Goal: Find specific page/section: Find specific page/section

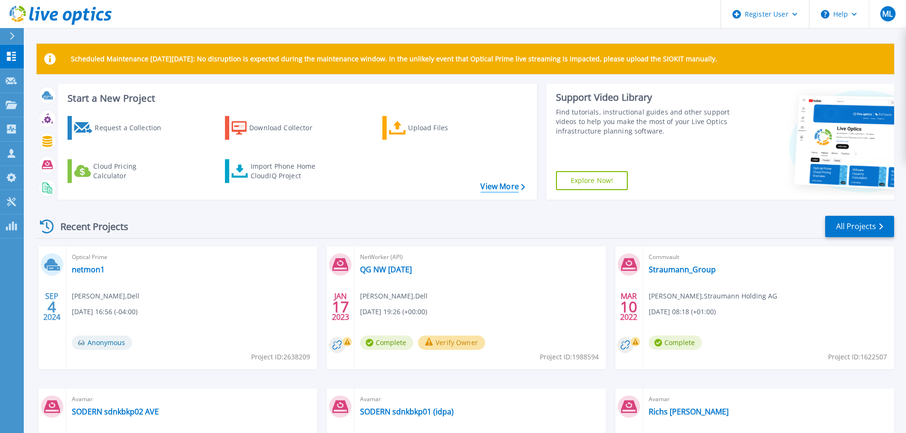
click at [510, 187] on link "View More" at bounding box center [502, 186] width 44 height 9
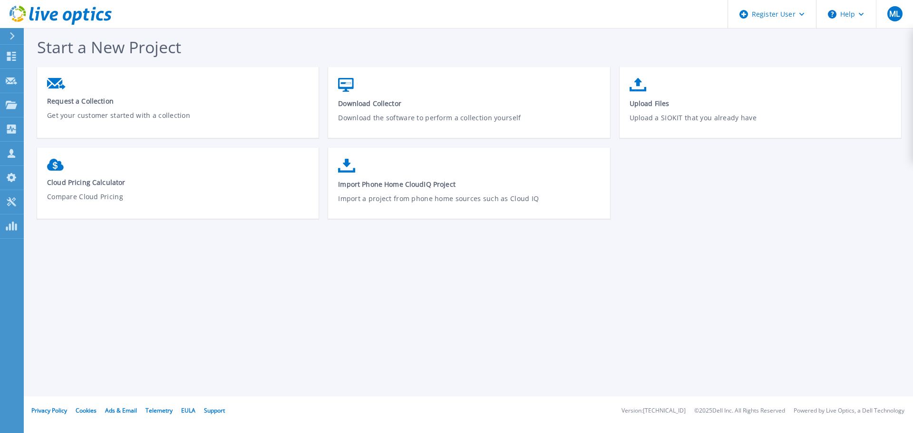
click at [59, 16] on icon at bounding box center [61, 15] width 102 height 19
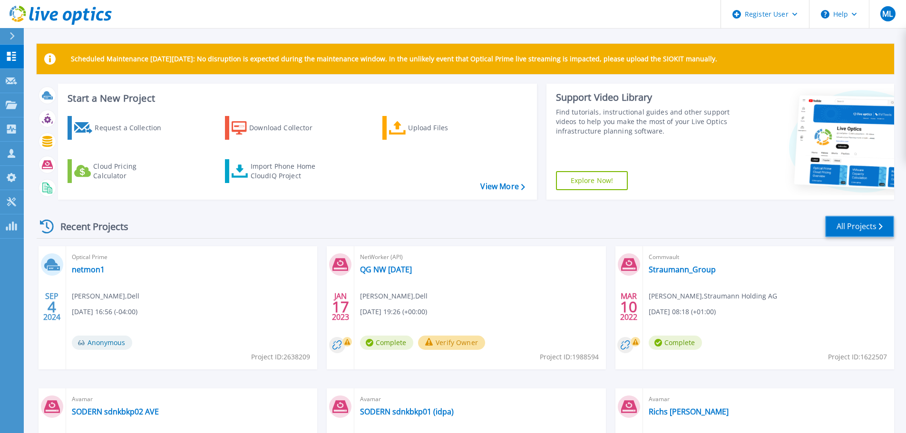
click at [880, 224] on icon at bounding box center [881, 226] width 4 height 6
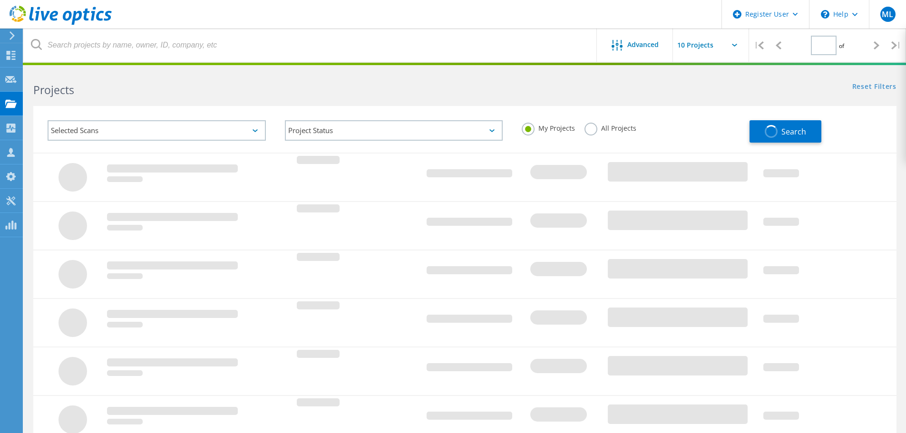
type input "1"
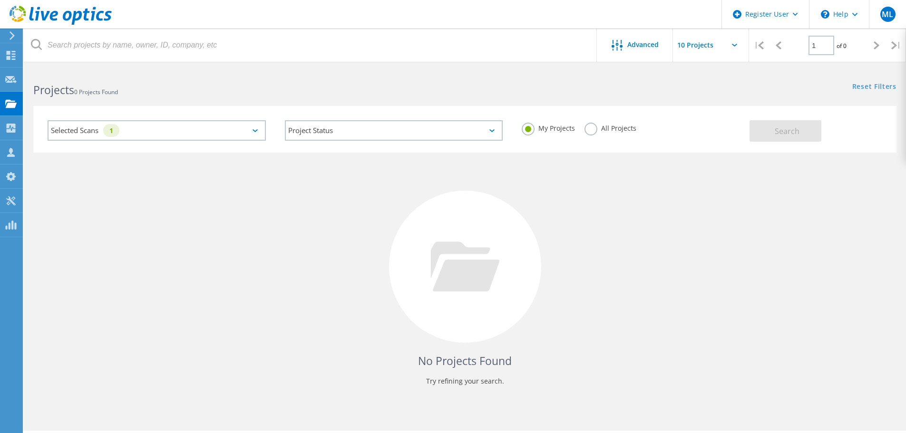
click at [594, 129] on label "All Projects" at bounding box center [610, 127] width 52 height 9
click at [0, 0] on input "All Projects" at bounding box center [0, 0] width 0 height 0
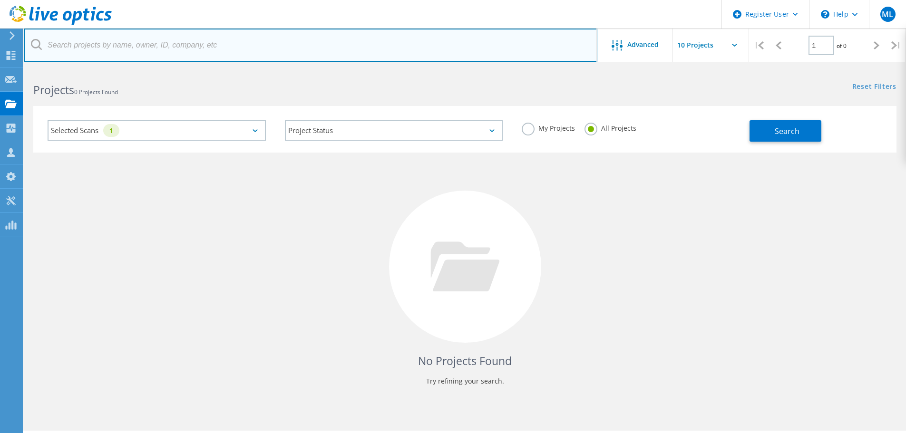
click at [217, 39] on input "text" at bounding box center [310, 45] width 573 height 33
paste input "2365946"
type input "2365946"
click at [117, 46] on input "2365946" at bounding box center [310, 45] width 573 height 33
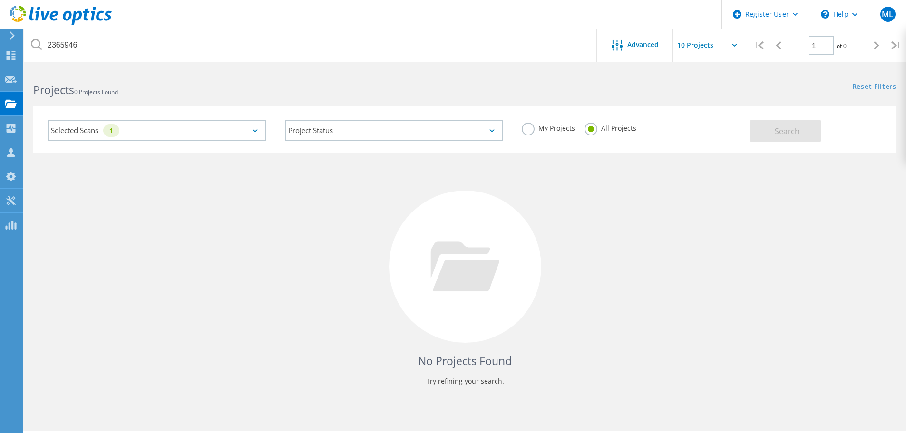
click at [38, 46] on icon at bounding box center [36, 44] width 11 height 11
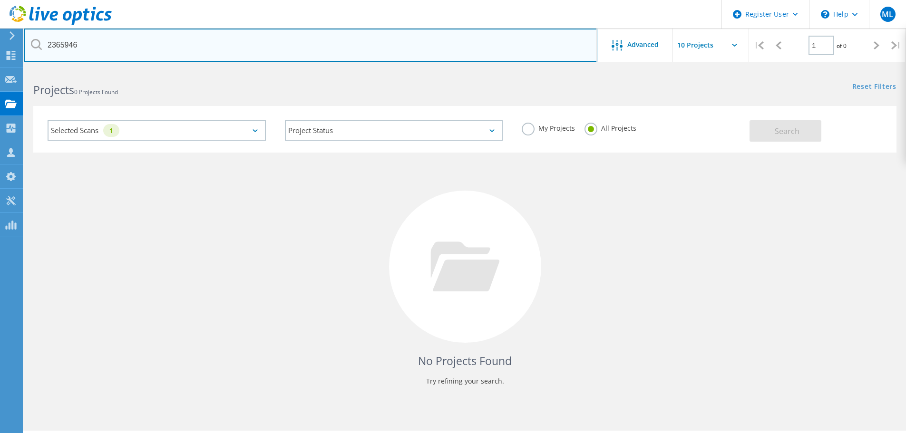
click at [107, 46] on input "2365946" at bounding box center [310, 45] width 573 height 33
click at [139, 45] on input "2365946" at bounding box center [310, 45] width 573 height 33
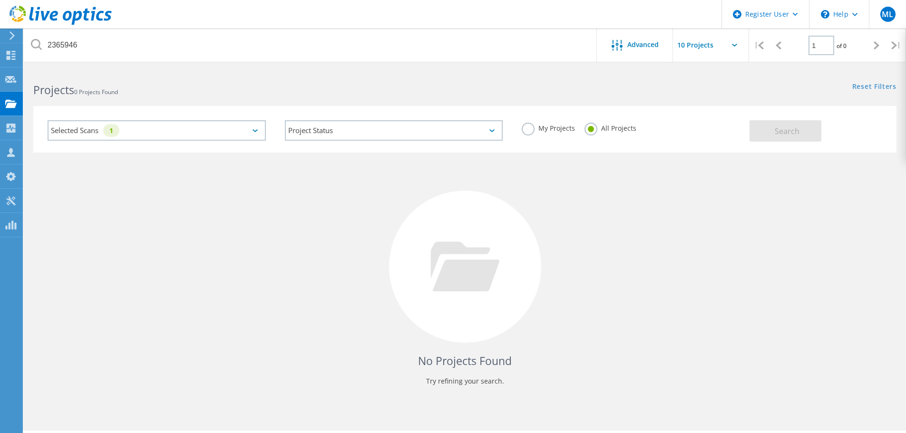
click at [35, 44] on icon at bounding box center [36, 44] width 11 height 11
click at [34, 43] on icon at bounding box center [36, 44] width 11 height 11
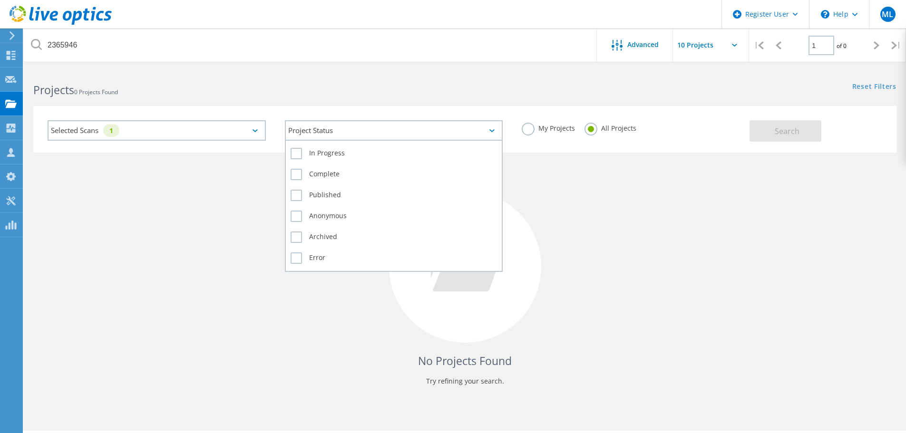
click at [365, 135] on div "Project Status" at bounding box center [394, 130] width 218 height 20
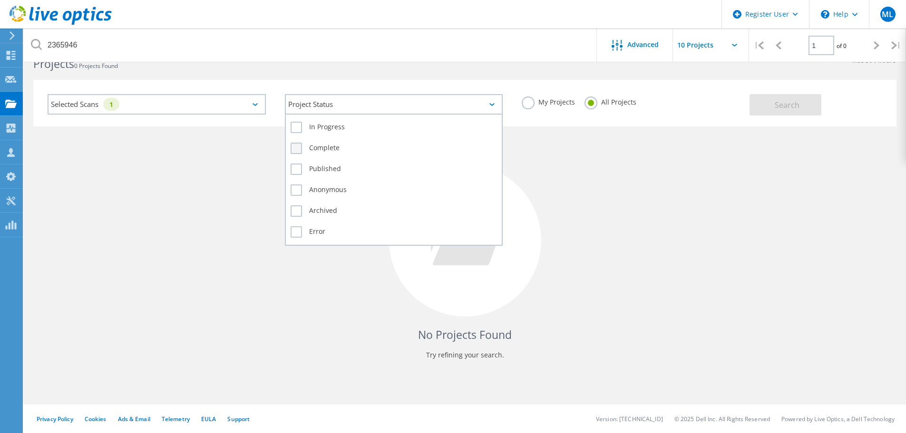
click at [324, 150] on label "Complete" at bounding box center [394, 148] width 207 height 11
click at [0, 0] on input "Complete" at bounding box center [0, 0] width 0 height 0
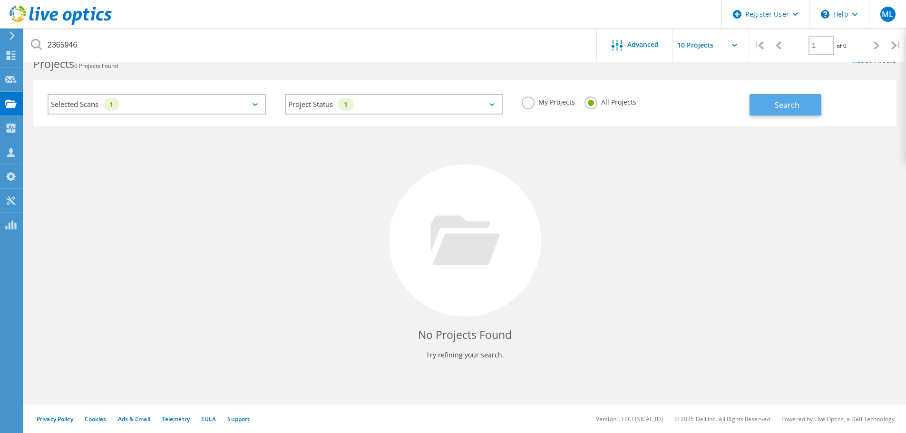
click at [791, 101] on span "Search" at bounding box center [787, 105] width 25 height 10
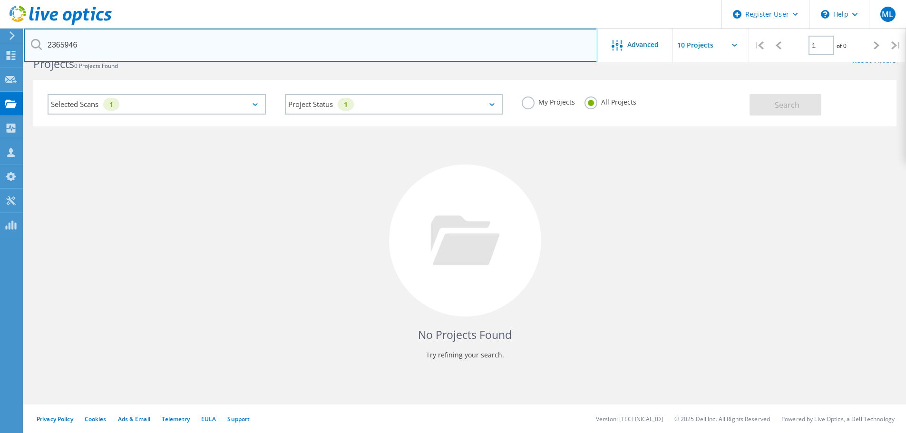
click at [333, 50] on input "2365946" at bounding box center [310, 45] width 573 height 33
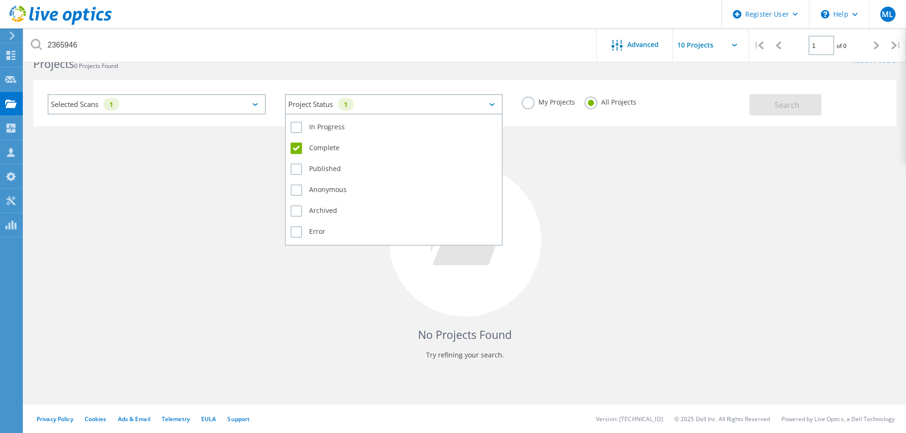
click at [497, 105] on div "Project Status 1" at bounding box center [394, 104] width 218 height 20
click at [331, 143] on label "Complete" at bounding box center [394, 148] width 207 height 11
click at [0, 0] on input "Complete" at bounding box center [0, 0] width 0 height 0
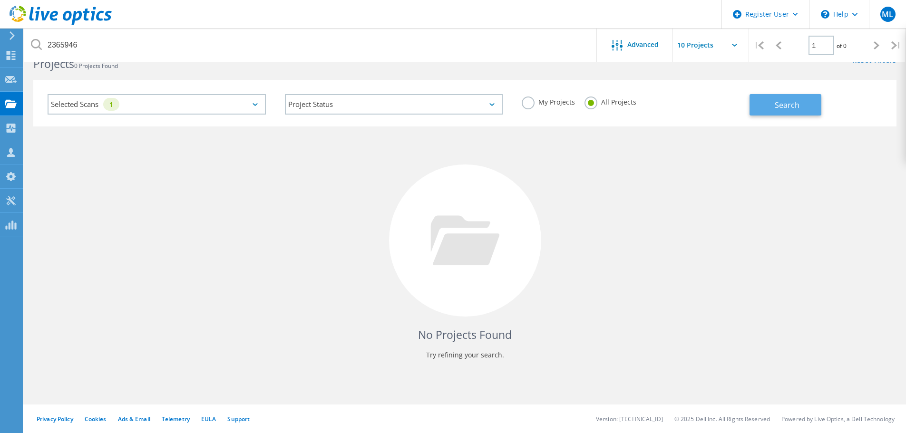
click at [802, 102] on button "Search" at bounding box center [785, 104] width 72 height 21
